Goal: Transaction & Acquisition: Purchase product/service

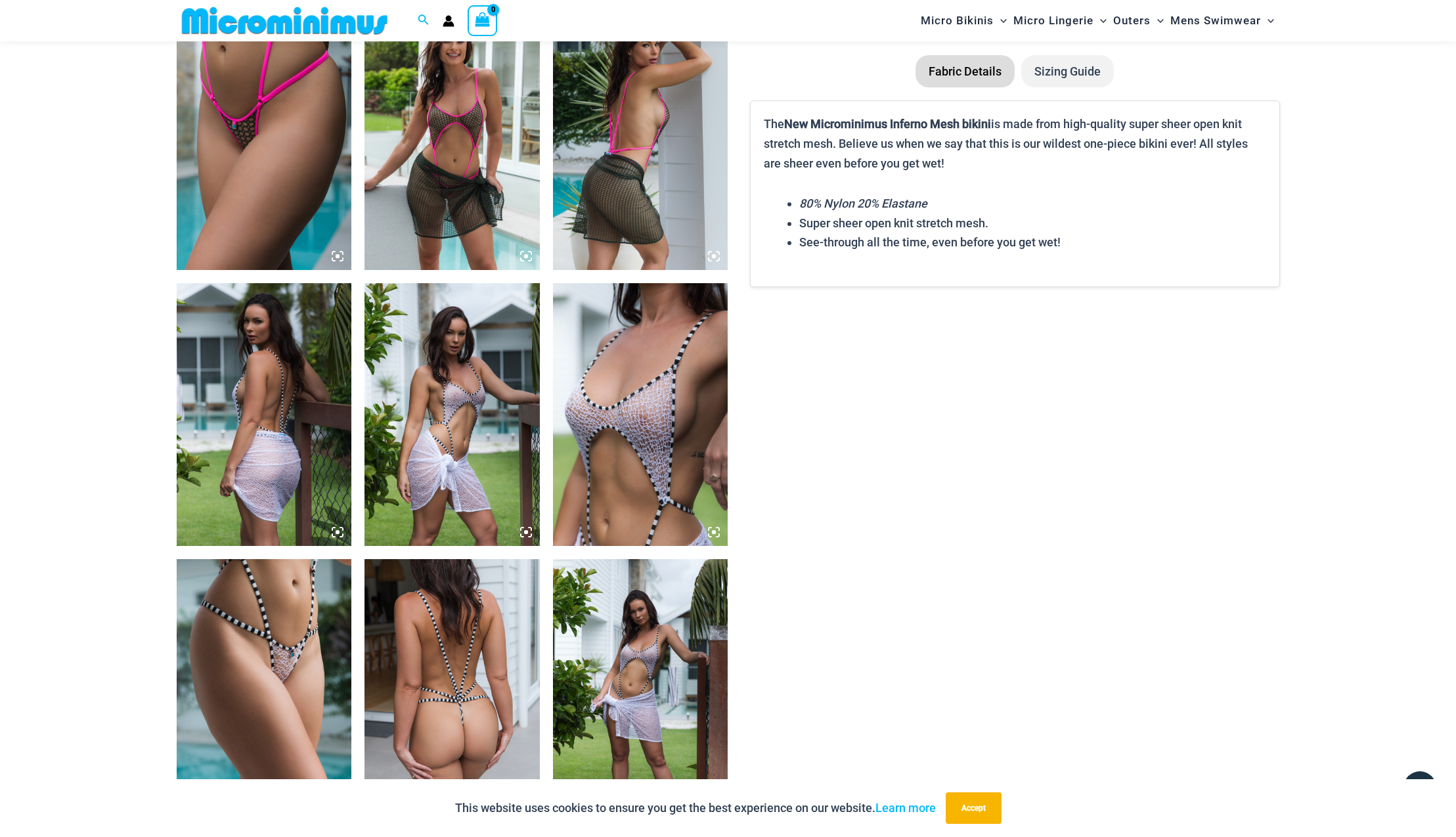
scroll to position [1349, 0]
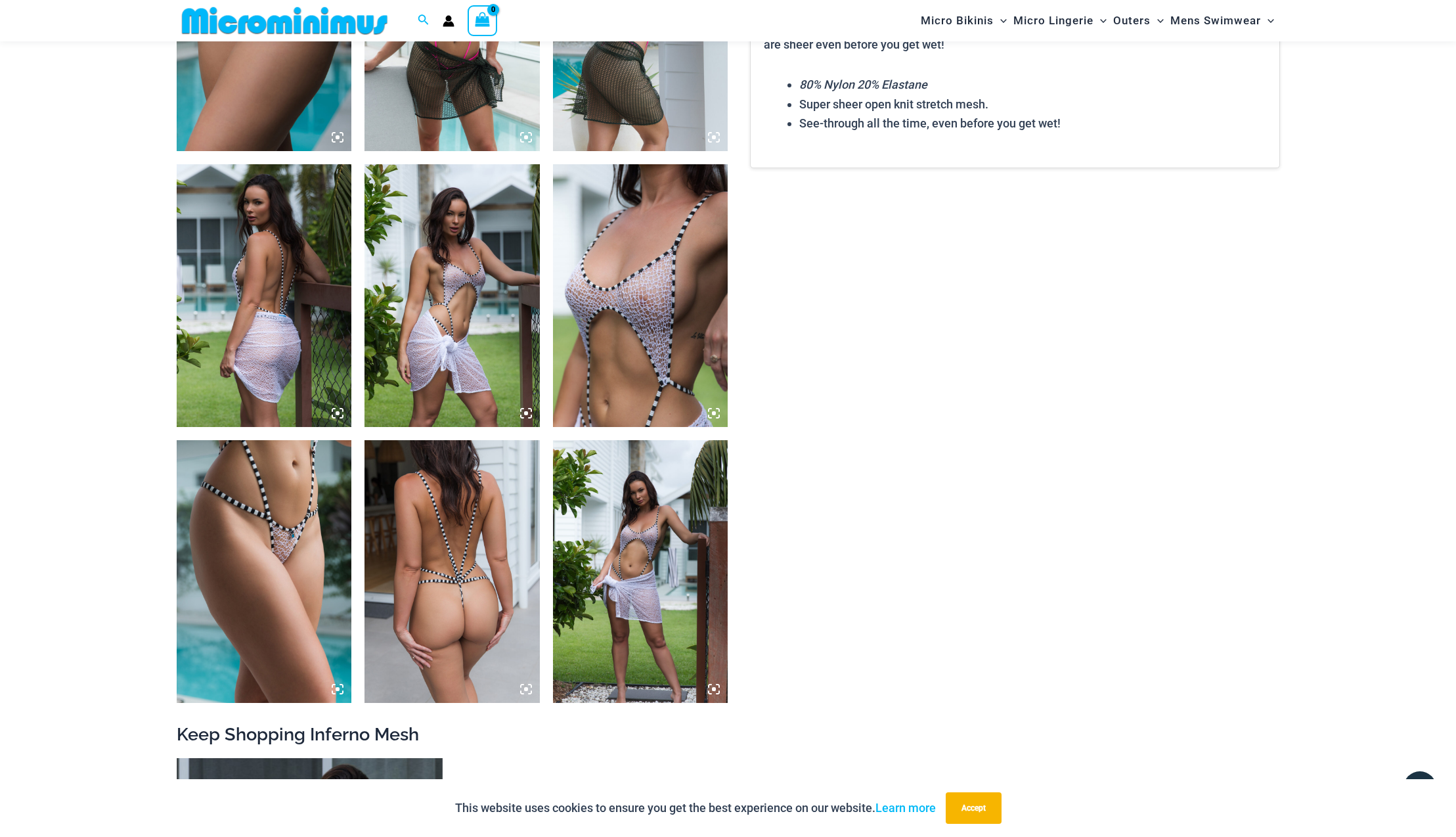
click at [295, 559] on img at bounding box center [264, 572] width 175 height 263
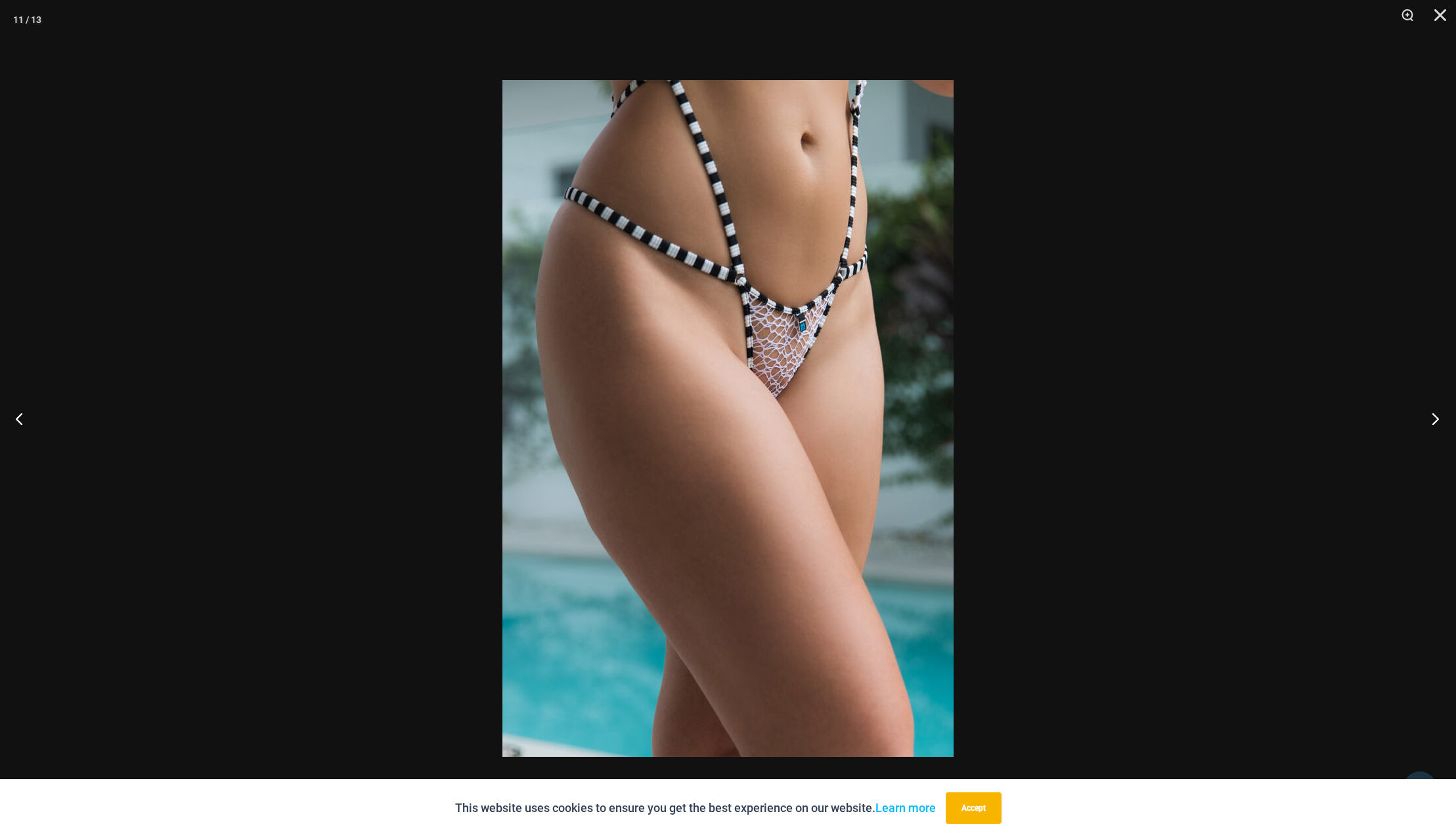
click at [1438, 419] on button "Next" at bounding box center [1432, 418] width 49 height 66
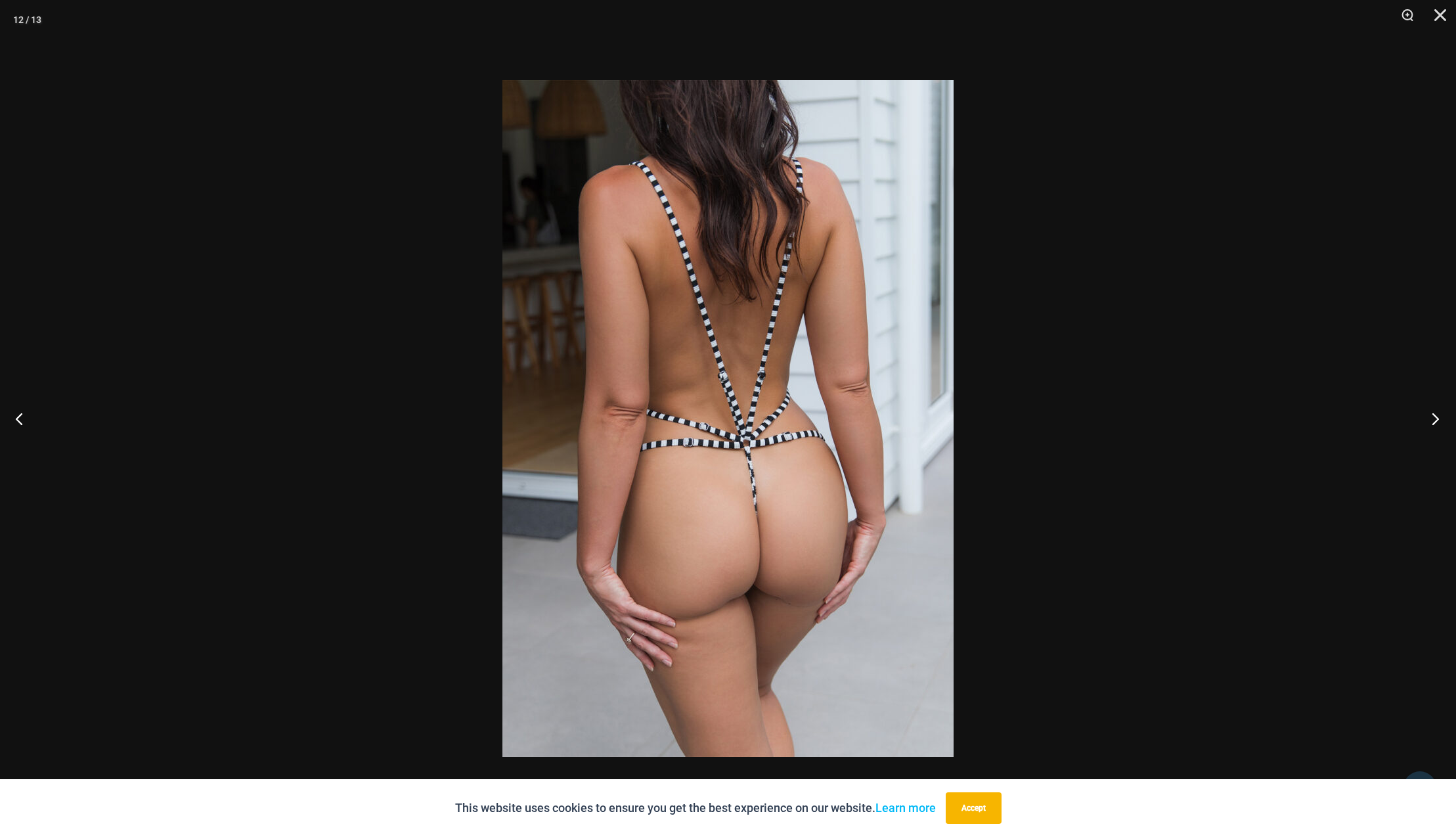
click at [1438, 419] on button "Next" at bounding box center [1432, 418] width 49 height 66
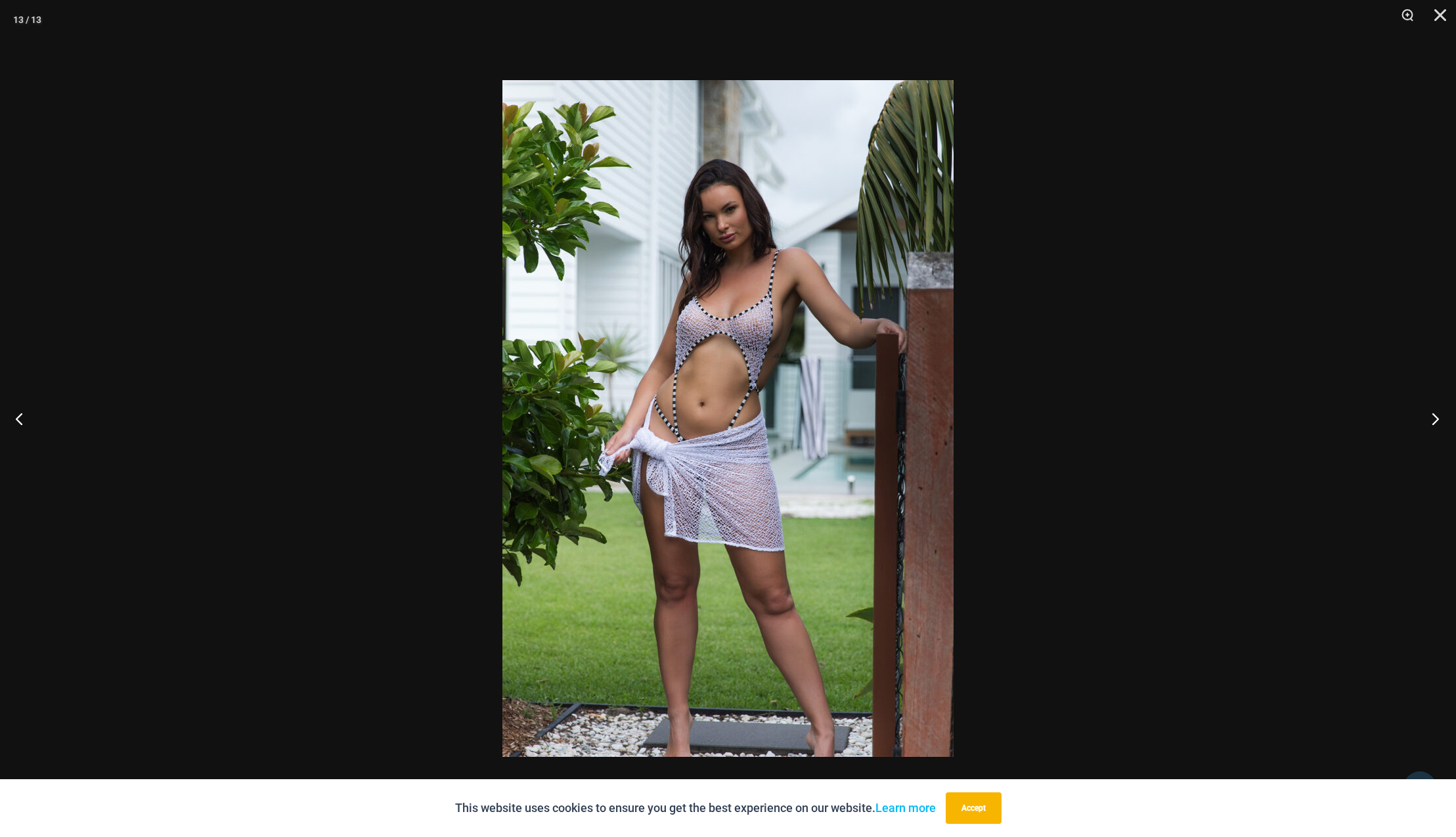
click at [1438, 420] on button "Next" at bounding box center [1432, 418] width 49 height 66
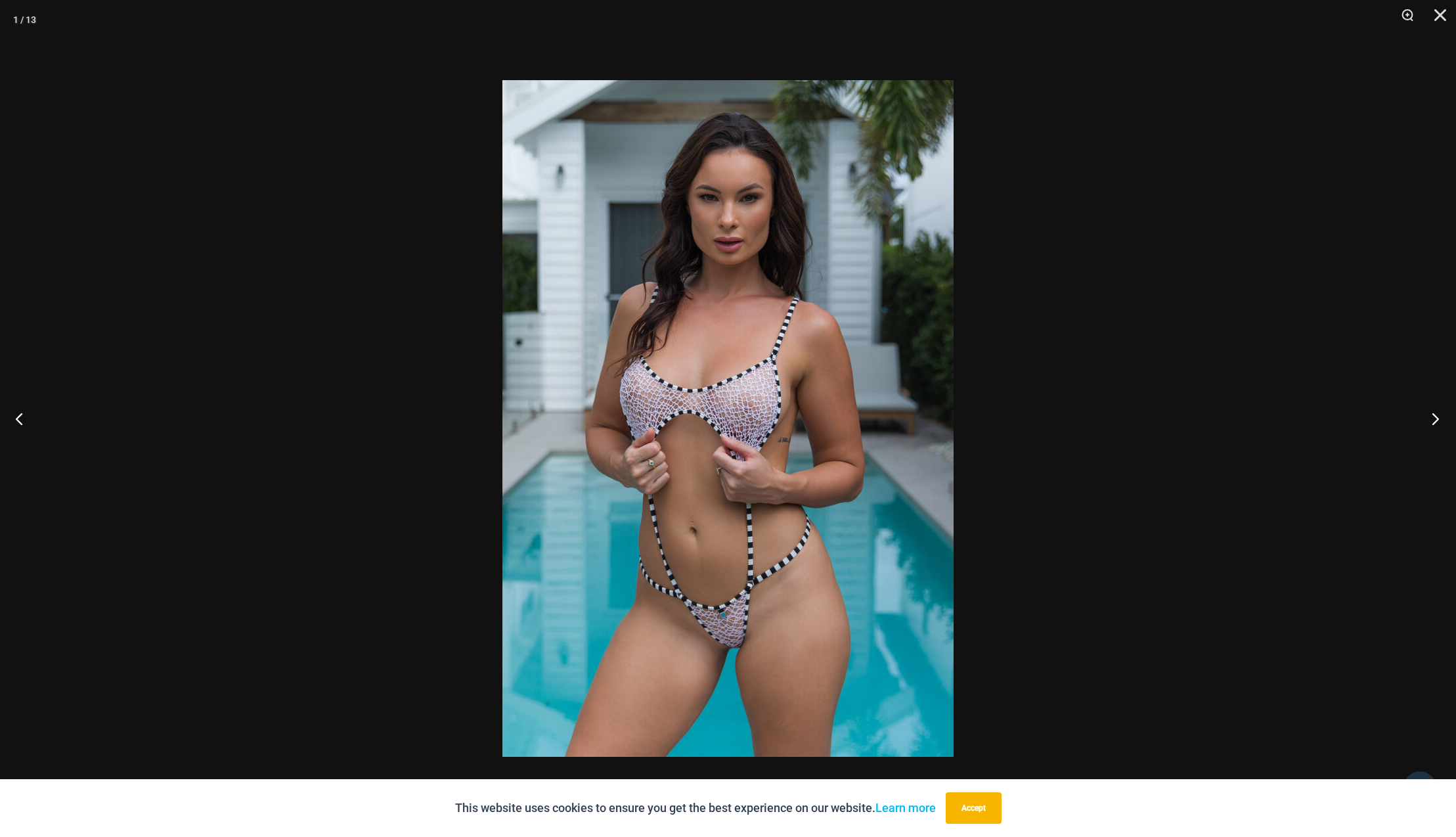
click at [1437, 420] on button "Next" at bounding box center [1432, 418] width 49 height 66
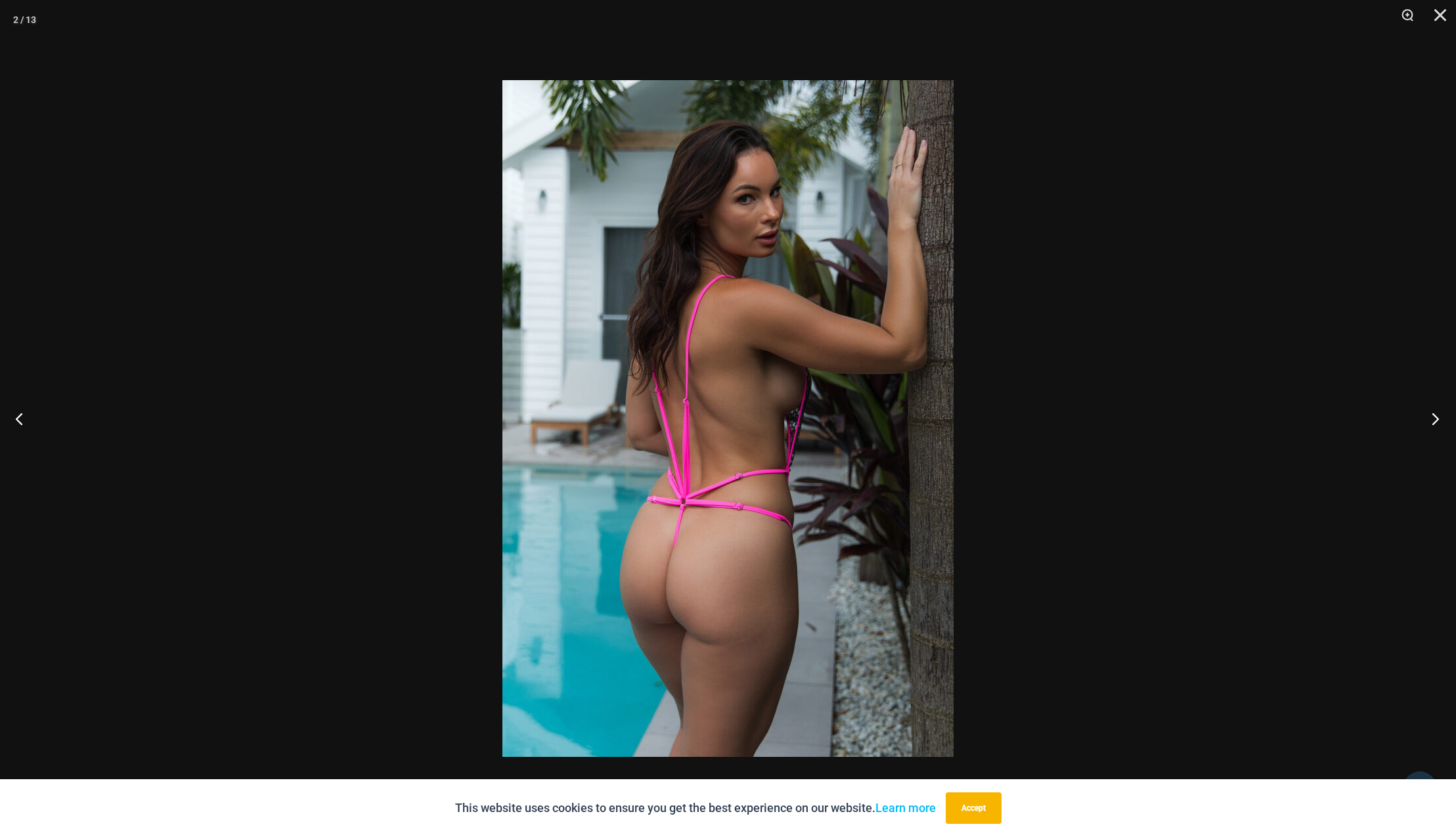
click at [1437, 420] on button "Next" at bounding box center [1432, 418] width 49 height 66
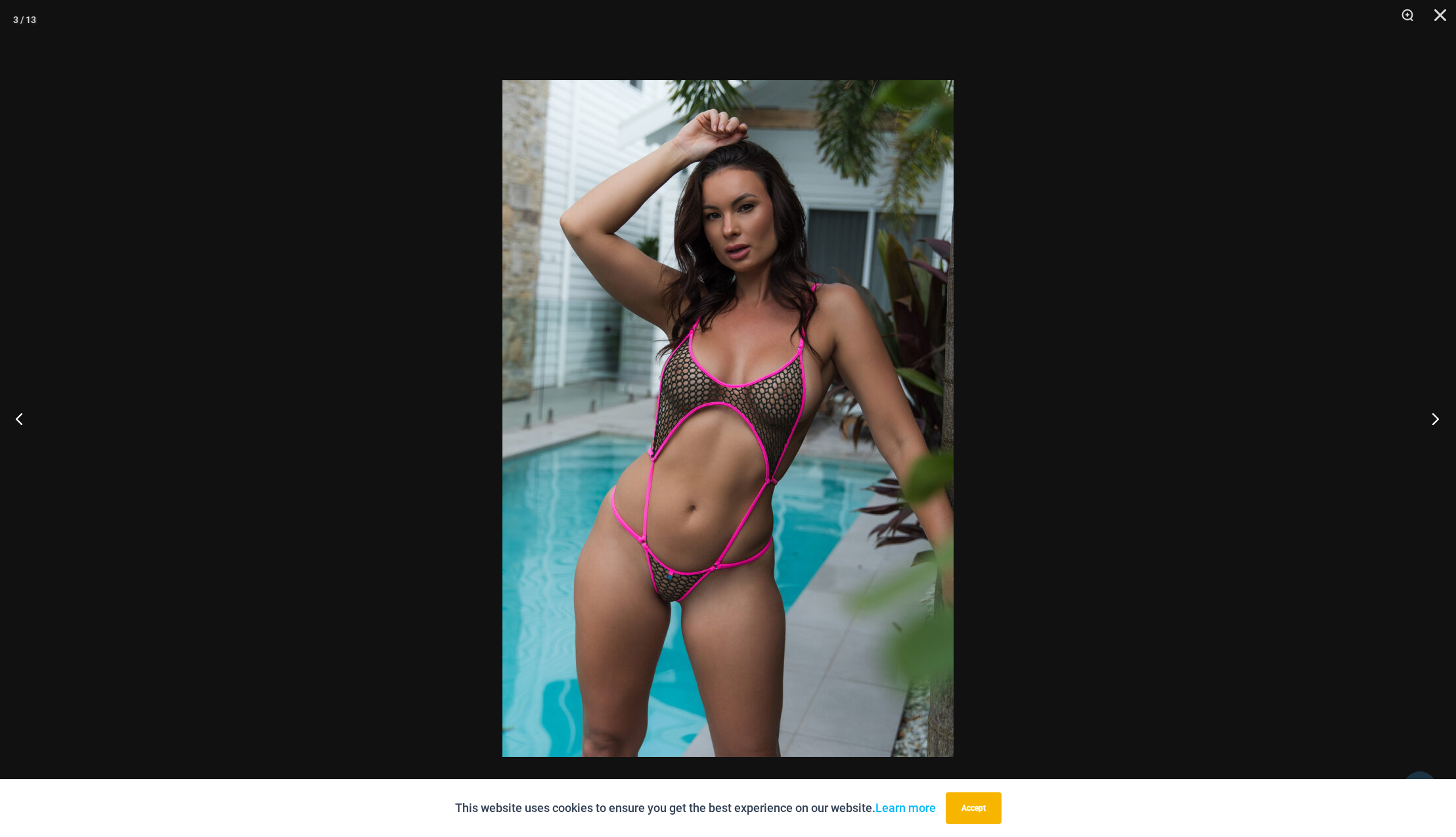
click at [1437, 420] on button "Next" at bounding box center [1432, 418] width 49 height 66
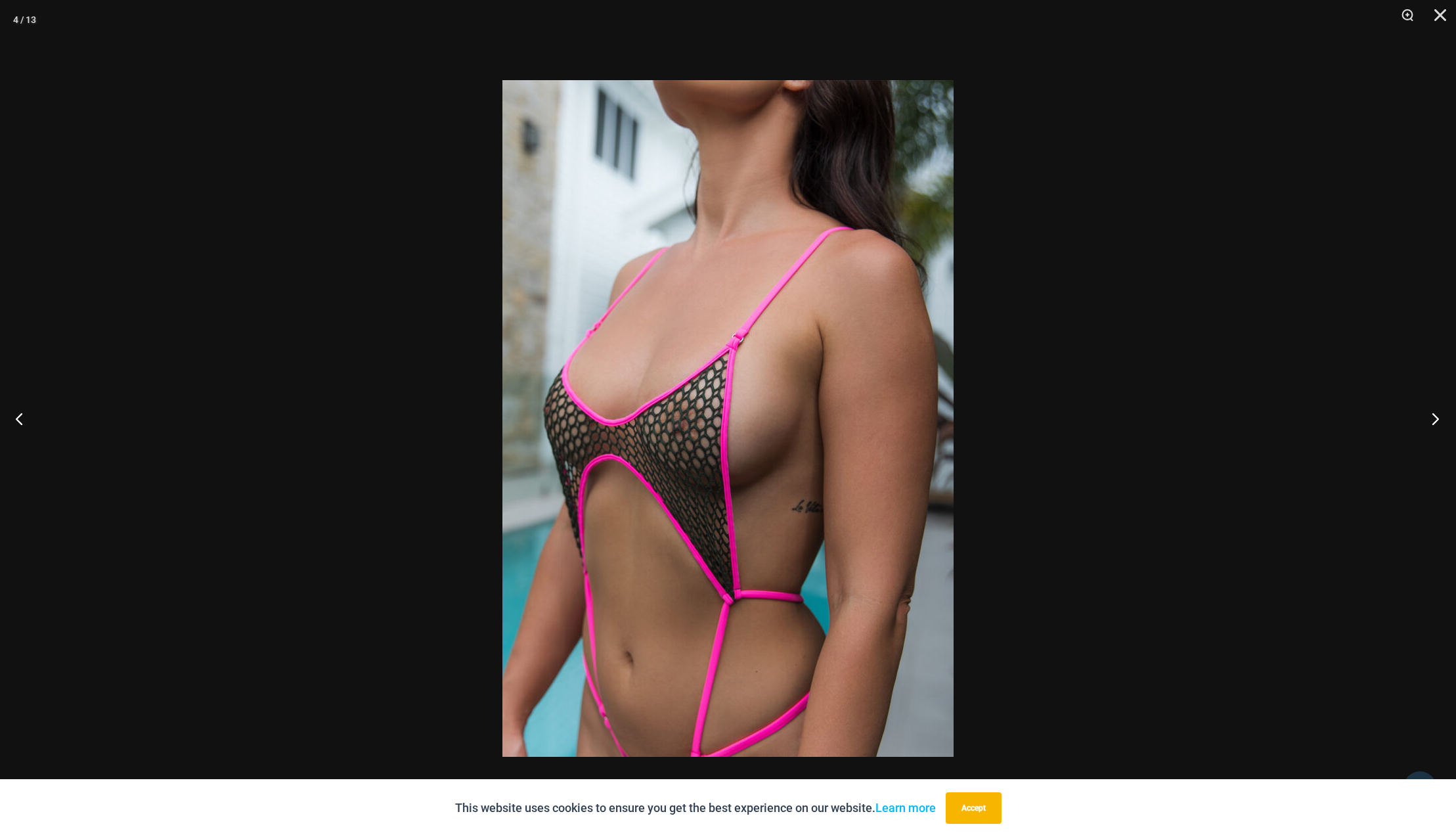
click at [1437, 420] on button "Next" at bounding box center [1432, 418] width 49 height 66
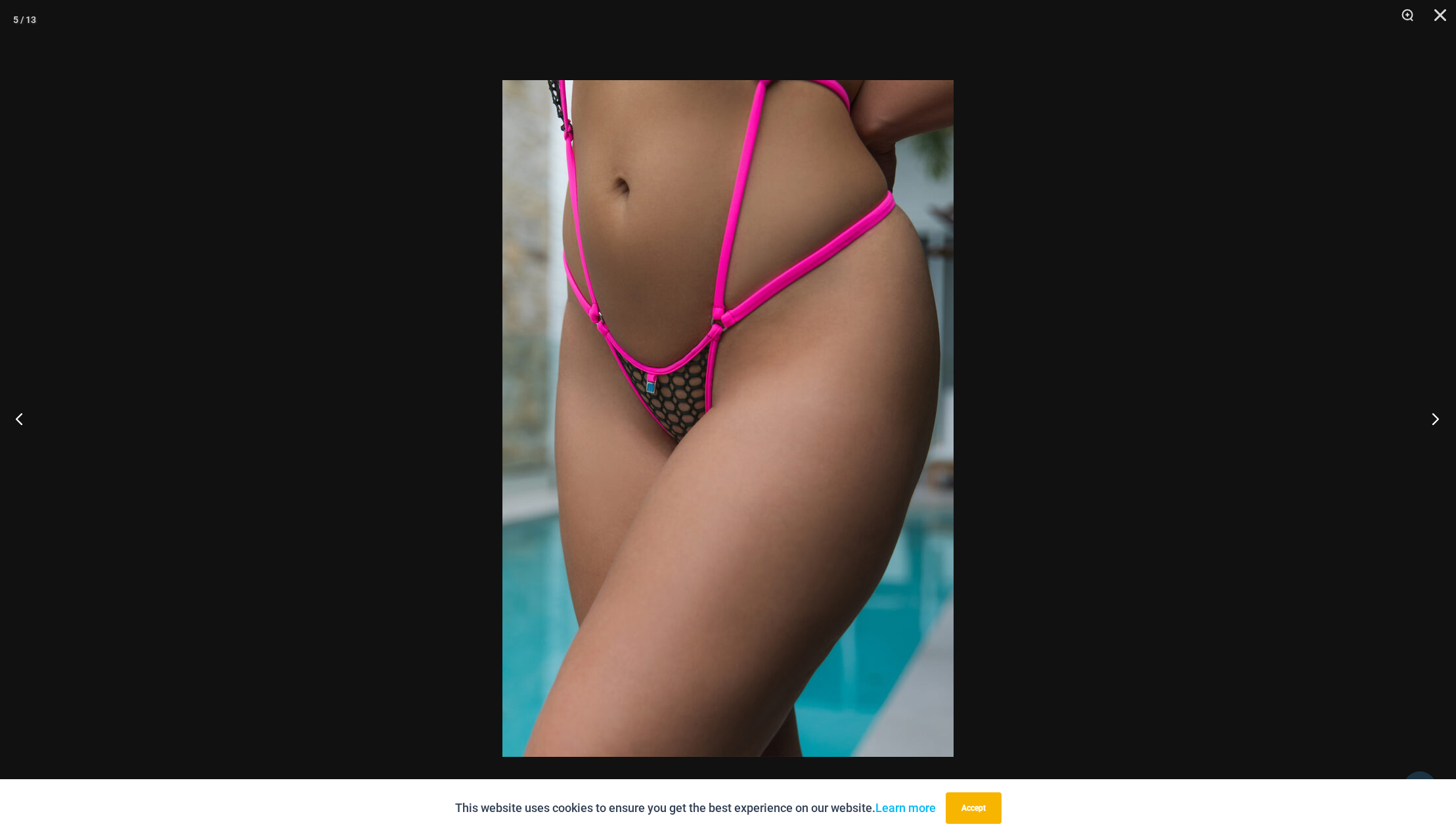
click at [1437, 420] on button "Next" at bounding box center [1432, 418] width 49 height 66
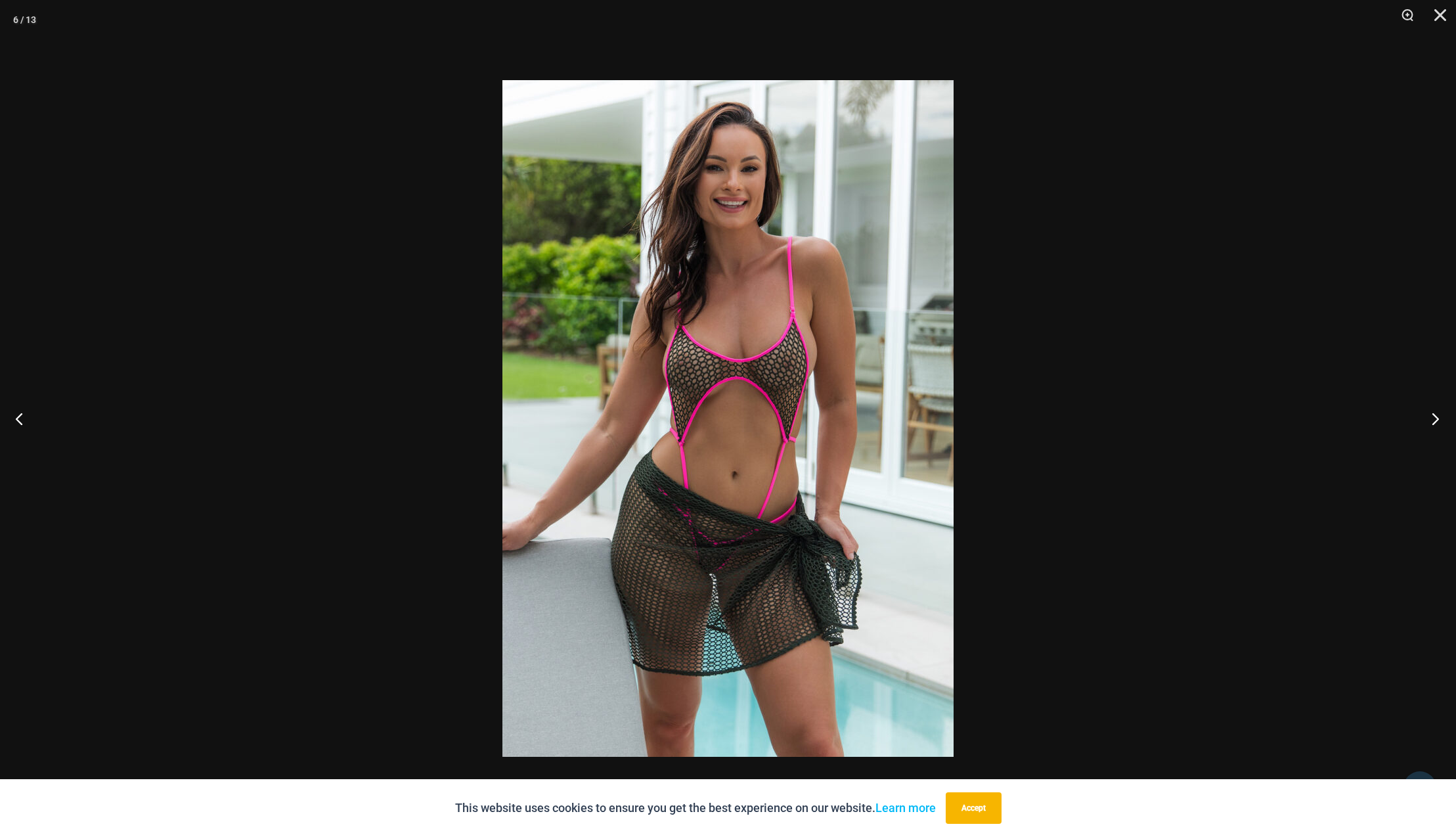
click at [1437, 420] on button "Next" at bounding box center [1432, 418] width 49 height 66
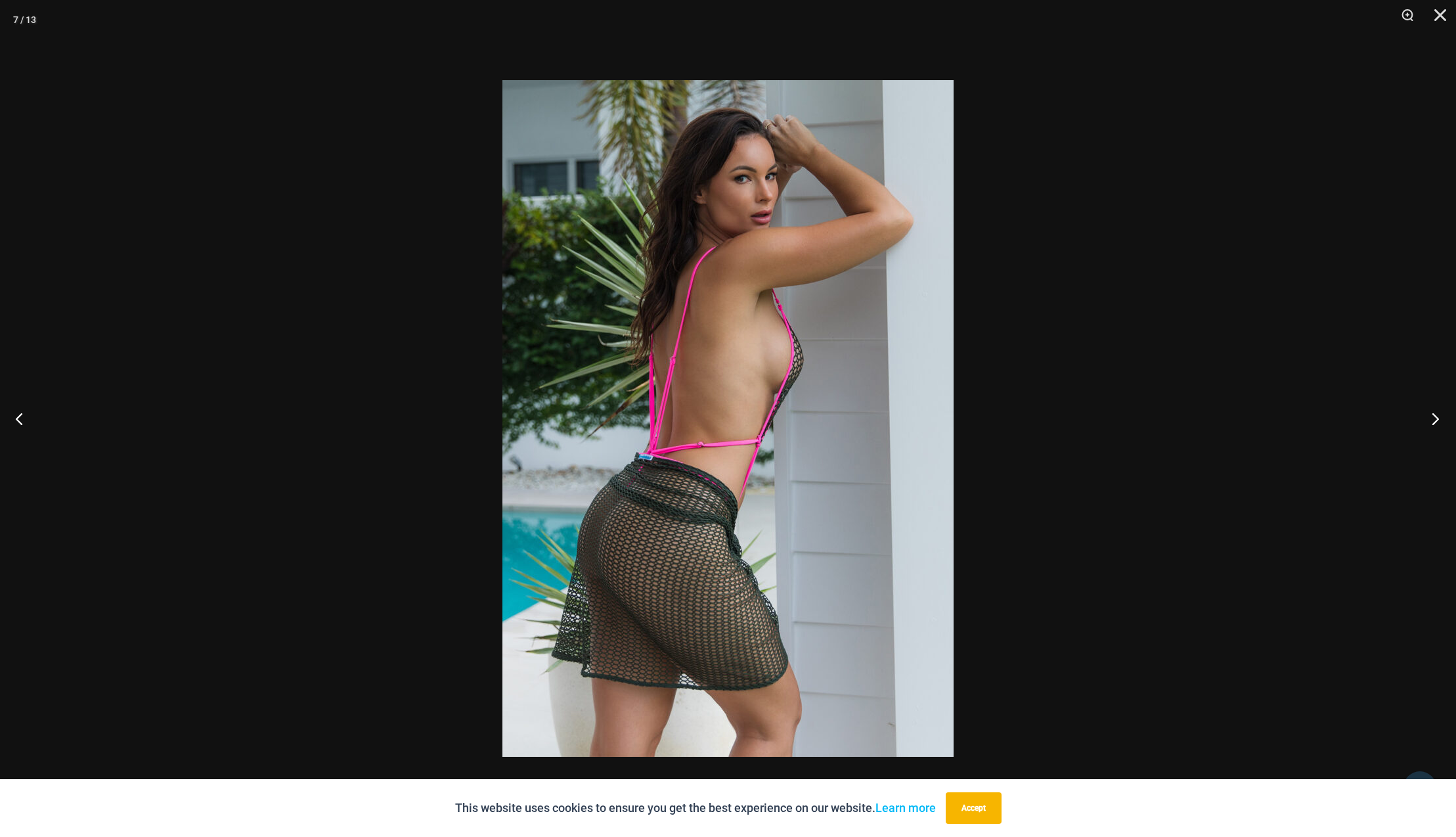
click at [1437, 420] on button "Next" at bounding box center [1432, 418] width 49 height 66
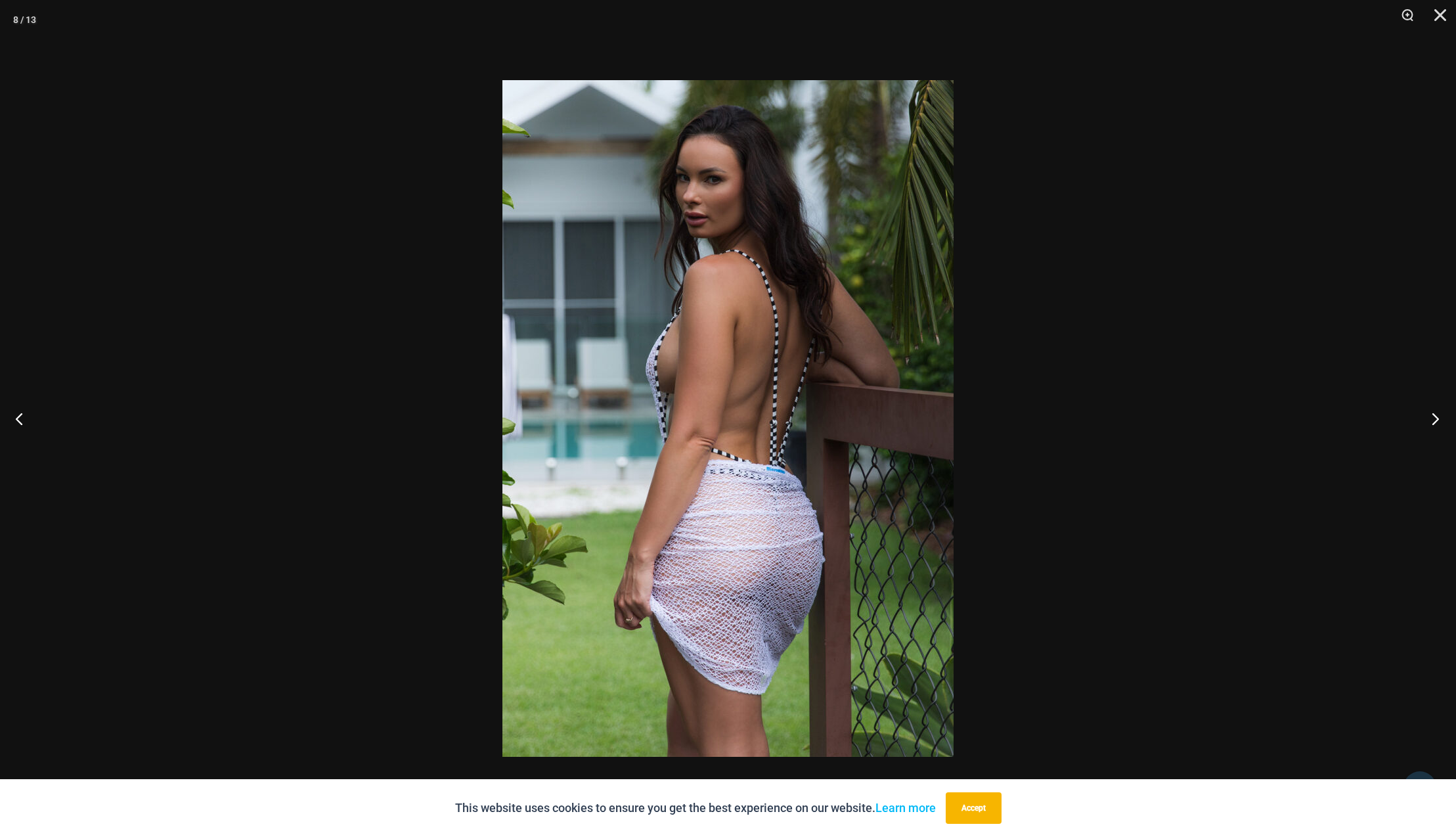
click at [1437, 420] on button "Next" at bounding box center [1432, 418] width 49 height 66
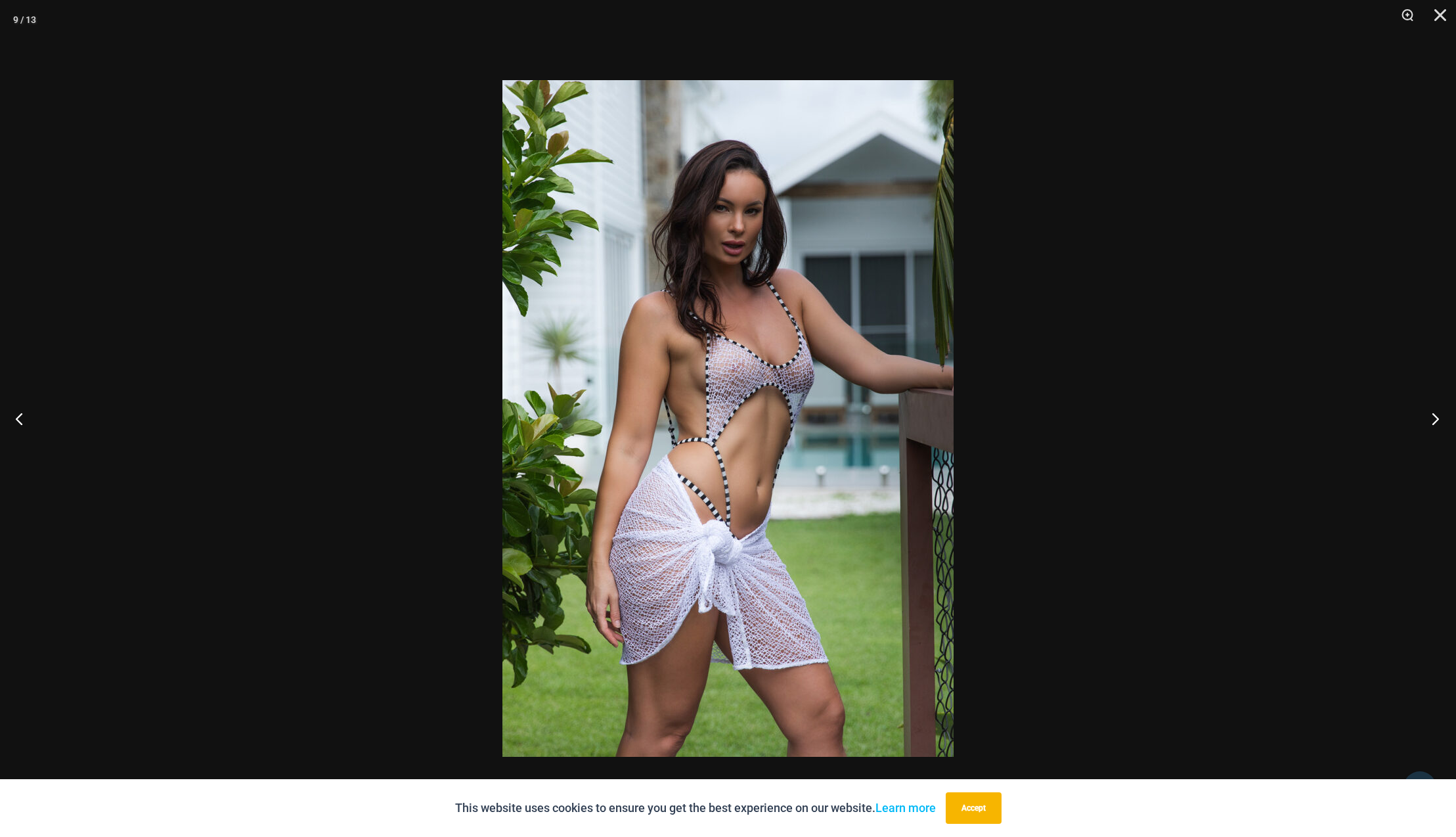
click at [1437, 420] on button "Next" at bounding box center [1432, 418] width 49 height 66
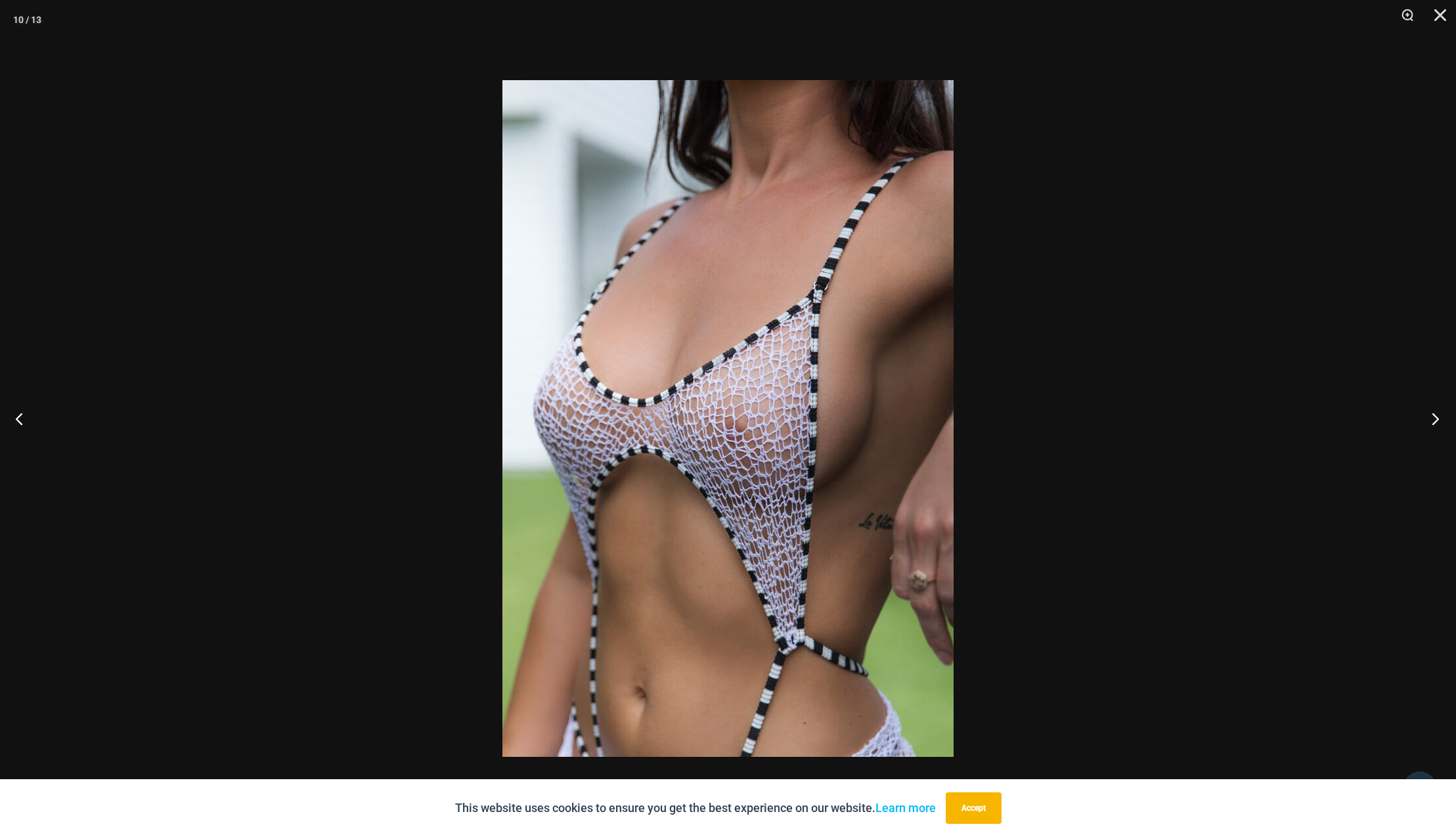
click at [1437, 420] on button "Next" at bounding box center [1432, 418] width 49 height 66
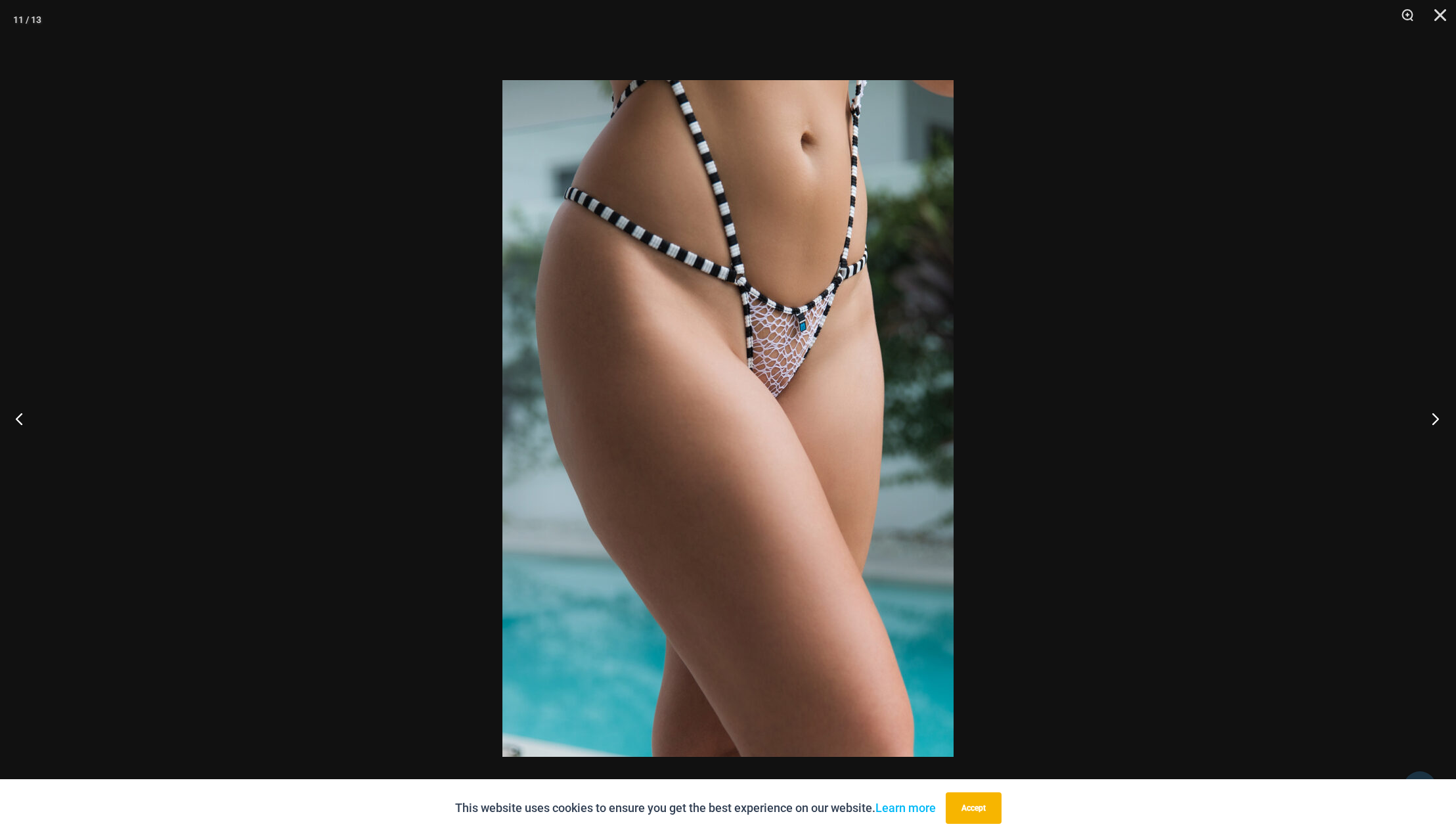
click at [1437, 420] on button "Next" at bounding box center [1432, 418] width 49 height 66
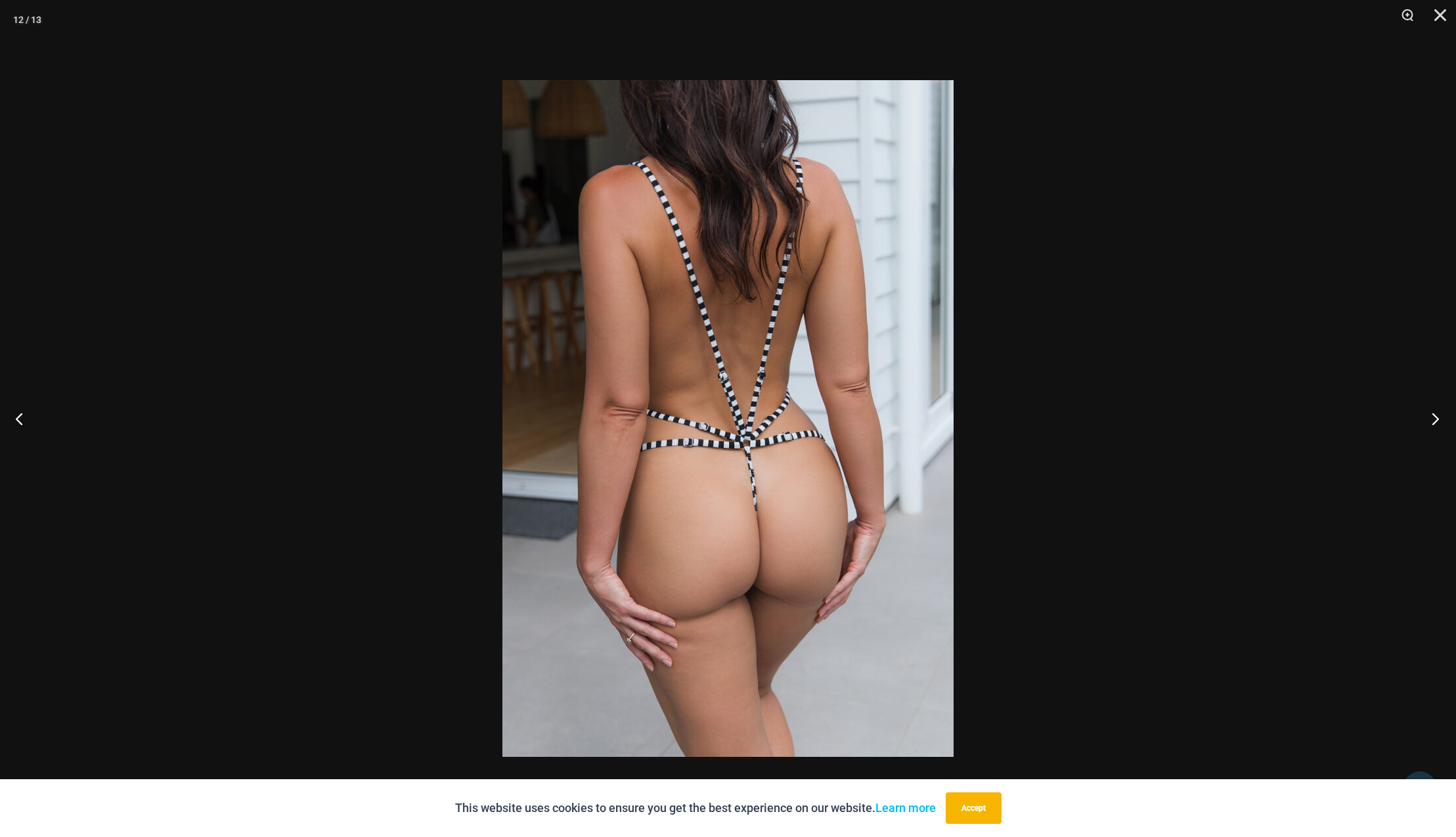
click at [1437, 420] on button "Next" at bounding box center [1432, 418] width 49 height 66
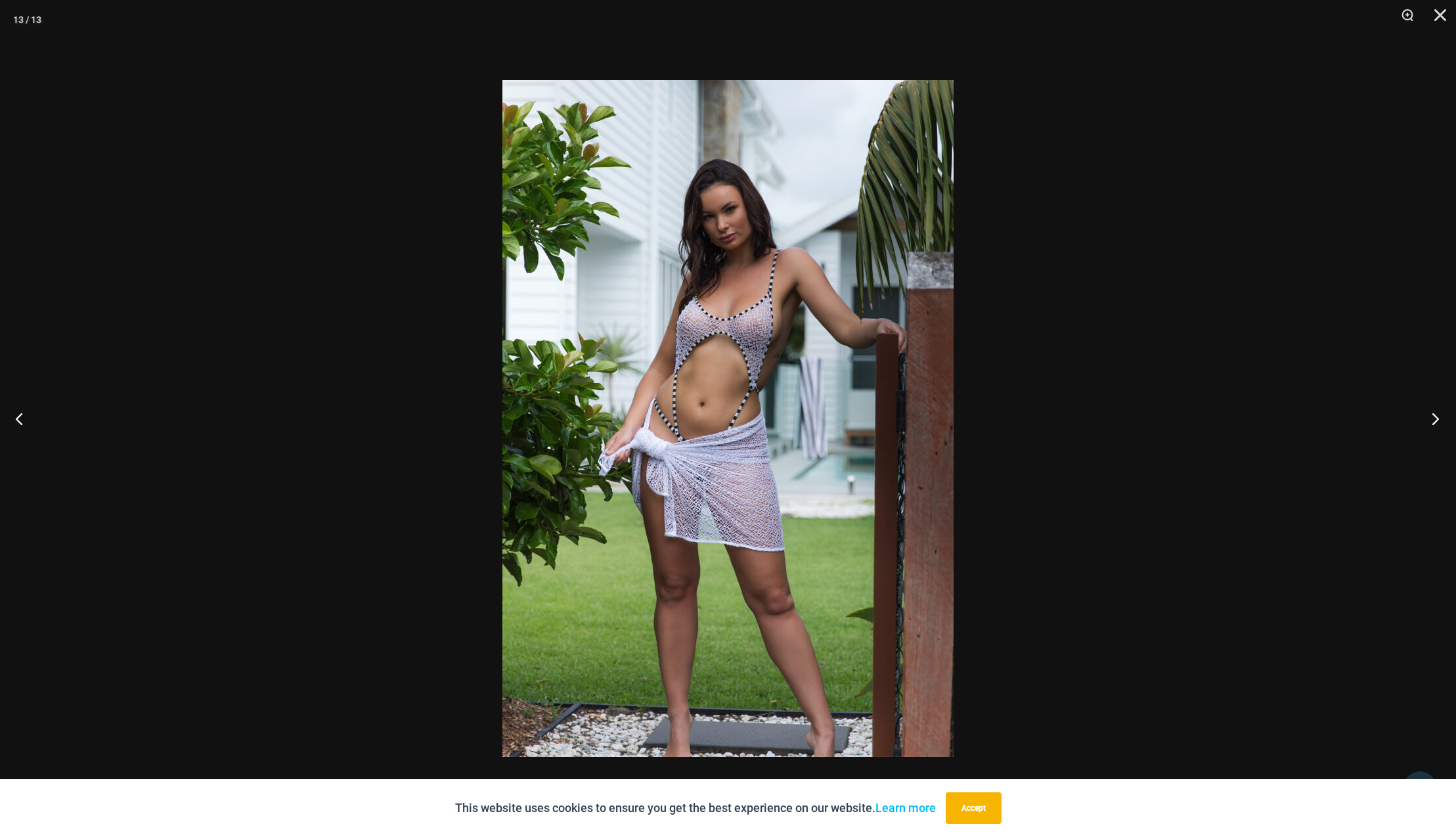
click at [1437, 420] on button "Next" at bounding box center [1432, 418] width 49 height 66
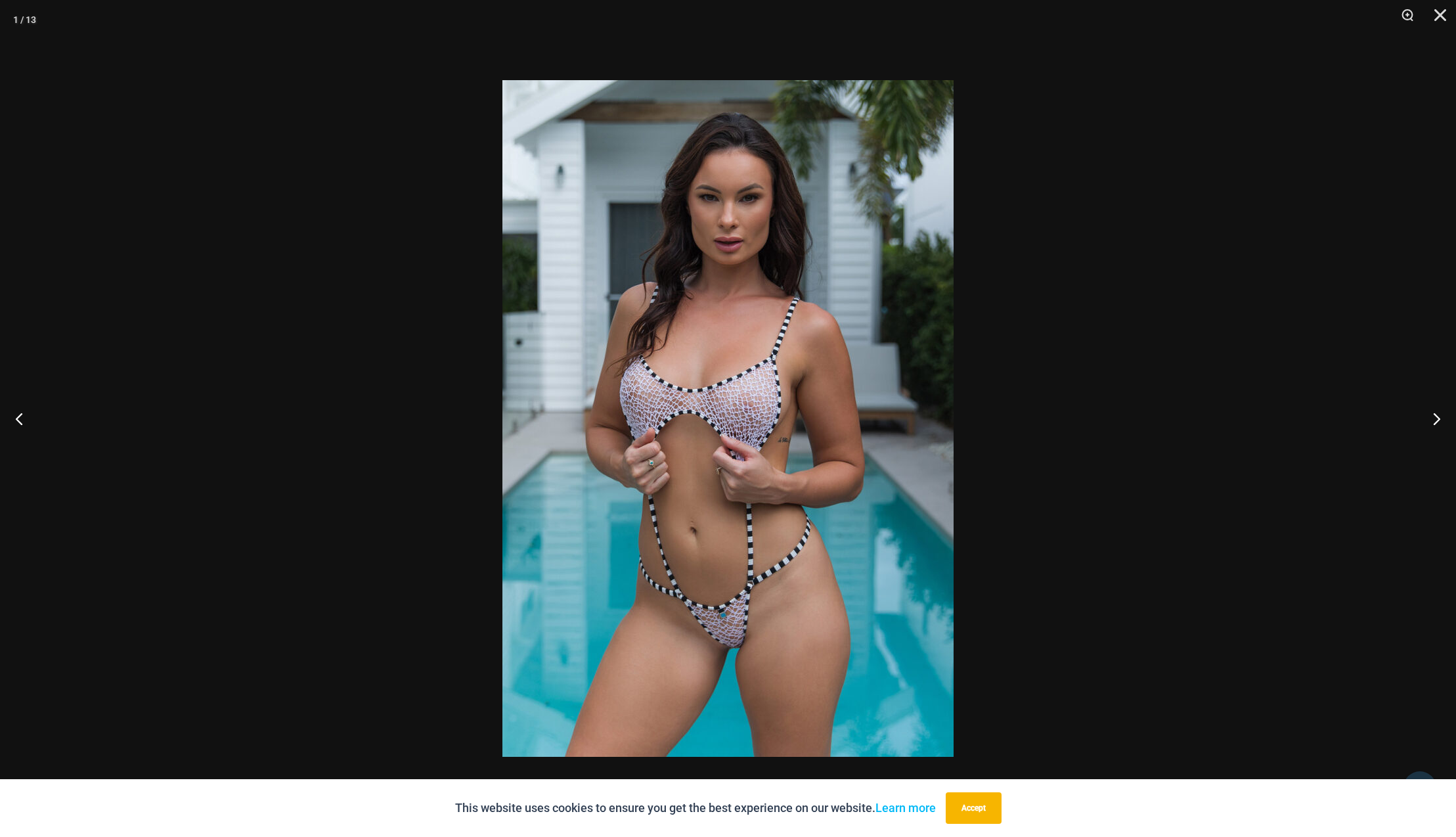
click at [1287, 296] on div at bounding box center [728, 418] width 1456 height 837
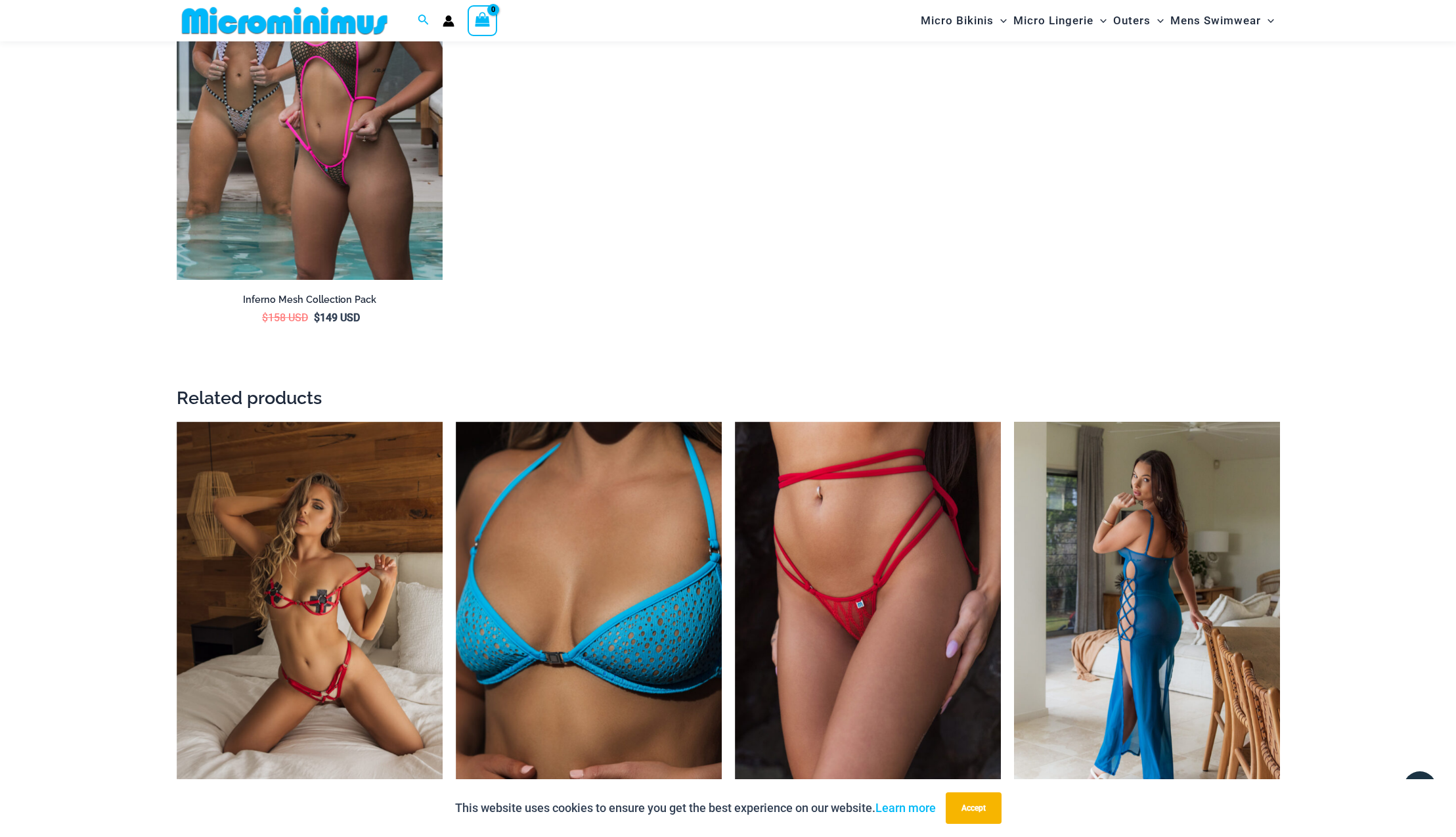
scroll to position [2360, 0]
